Goal: Task Accomplishment & Management: Use online tool/utility

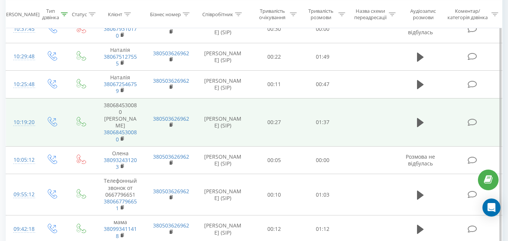
scroll to position [308, 0]
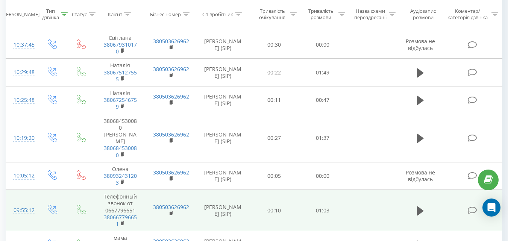
scroll to position [335, 0]
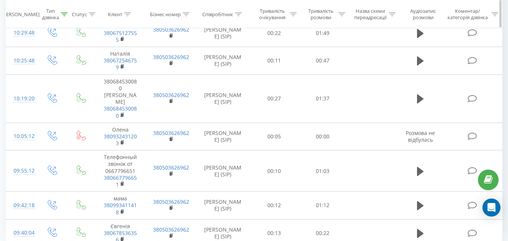
click at [89, 14] on icon at bounding box center [92, 14] width 7 height 4
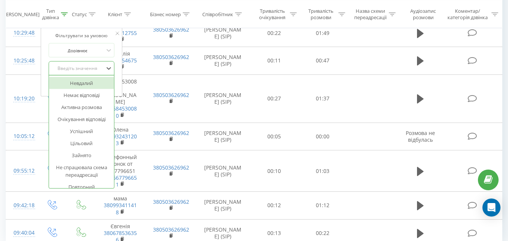
click at [86, 67] on div "Введіть значення" at bounding box center [77, 68] width 53 height 6
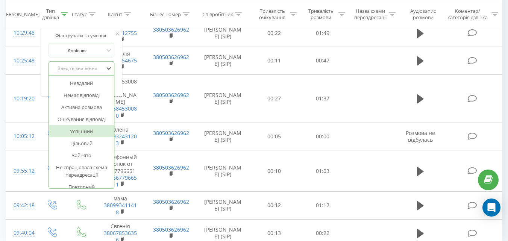
drag, startPoint x: 75, startPoint y: 127, endPoint x: 83, endPoint y: 105, distance: 23.1
click at [76, 127] on div "Успішний" at bounding box center [81, 131] width 65 height 12
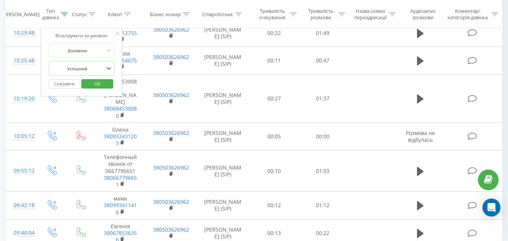
click at [88, 87] on span "OK" at bounding box center [97, 84] width 21 height 12
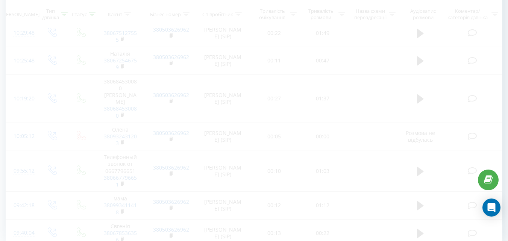
scroll to position [114, 0]
